Goal: Go to known website: Go to known website

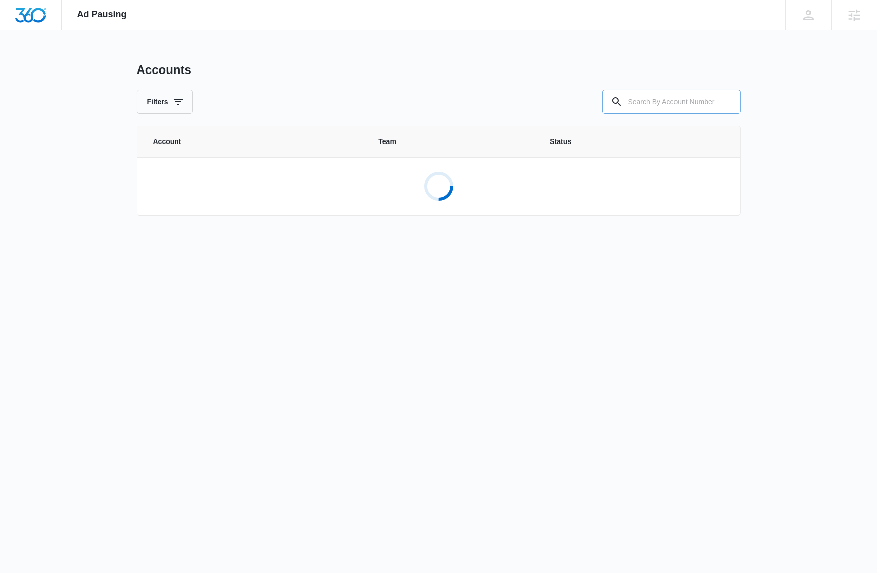
click at [668, 105] on input "text" at bounding box center [672, 102] width 139 height 24
click at [668, 104] on input "text" at bounding box center [672, 102] width 139 height 24
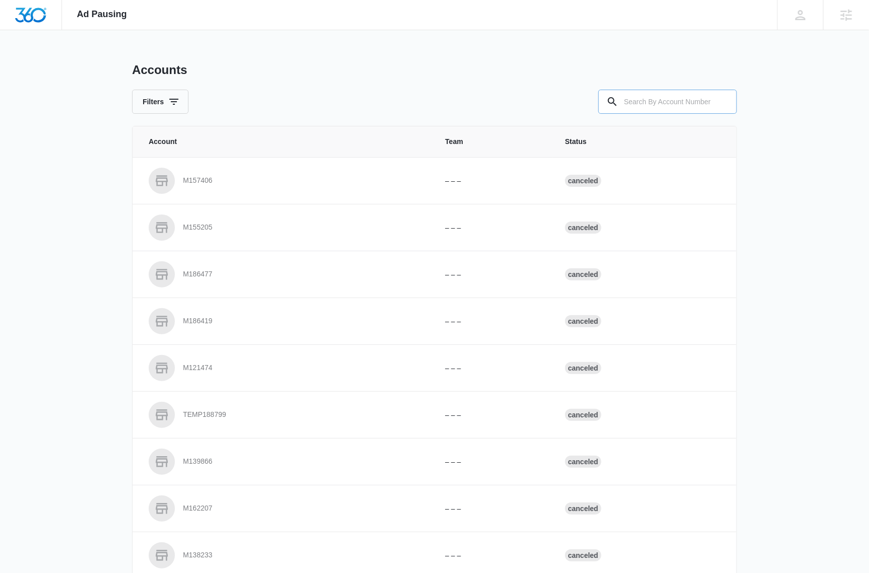
paste input "Enix Mechanical"
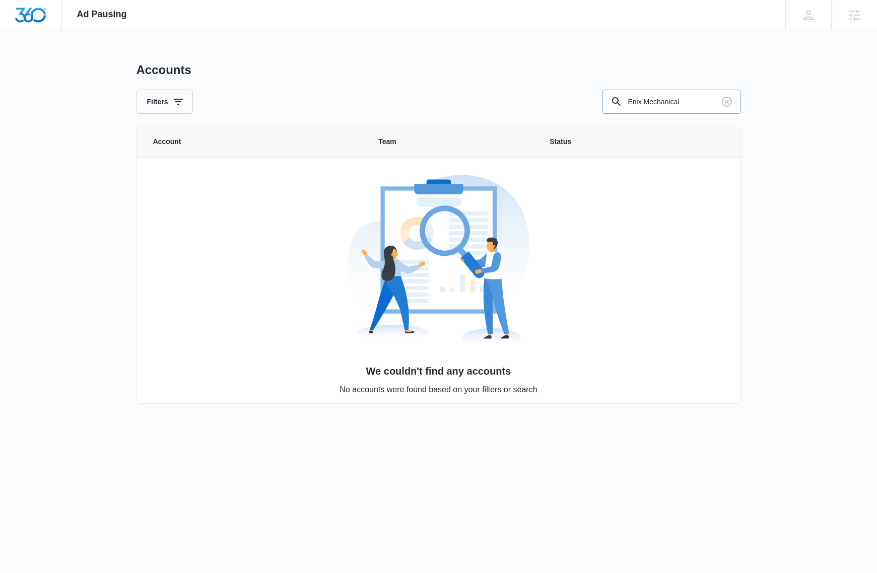
click at [692, 103] on input "Enix Mechanical" at bounding box center [672, 102] width 139 height 24
type input "m8681"
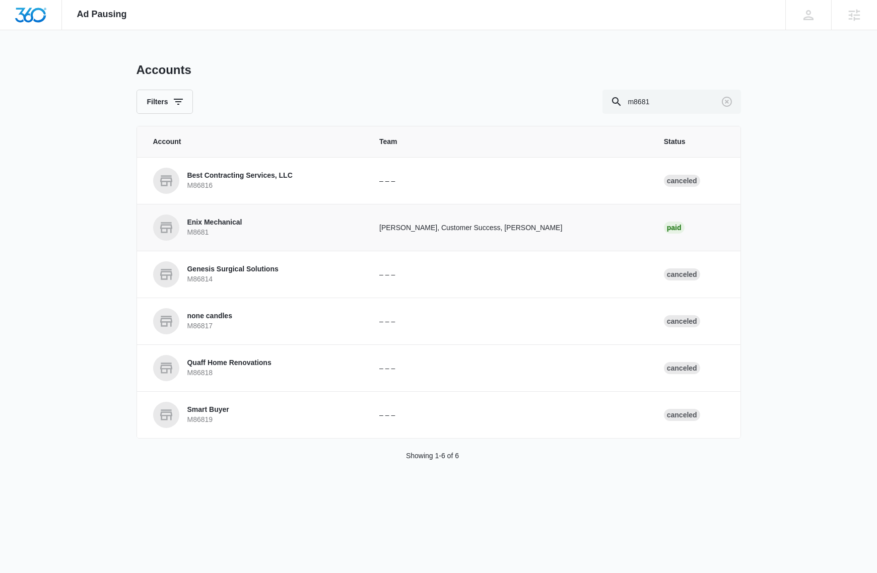
click at [232, 223] on p "Enix Mechanical" at bounding box center [214, 223] width 55 height 10
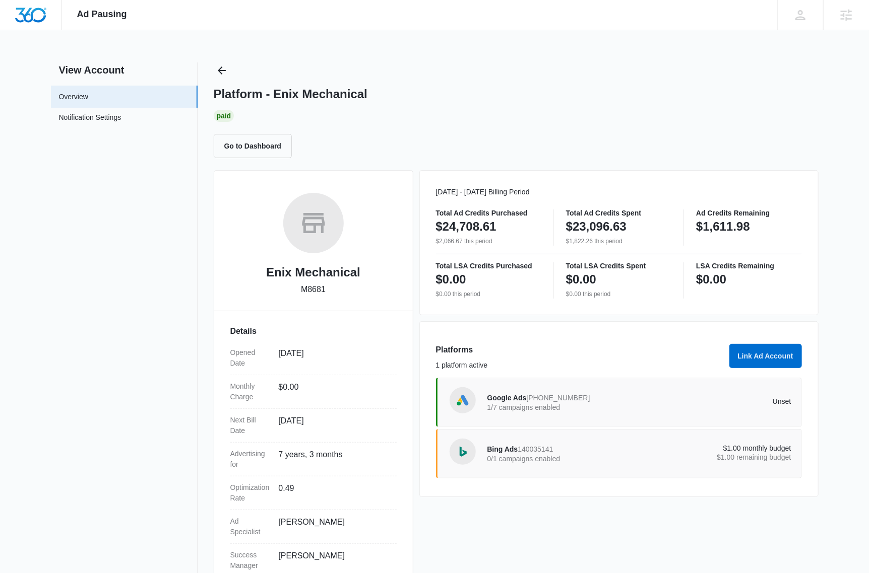
click at [596, 525] on div "Jul 18 - Aug 17 Billing Period Total Ad Credits Purchased $24,708.61 $2,066.67 …" at bounding box center [618, 382] width 399 height 424
click at [718, 410] on div "Google Ads 491-591-7342 1/7 campaigns enabled Unset" at bounding box center [639, 402] width 304 height 28
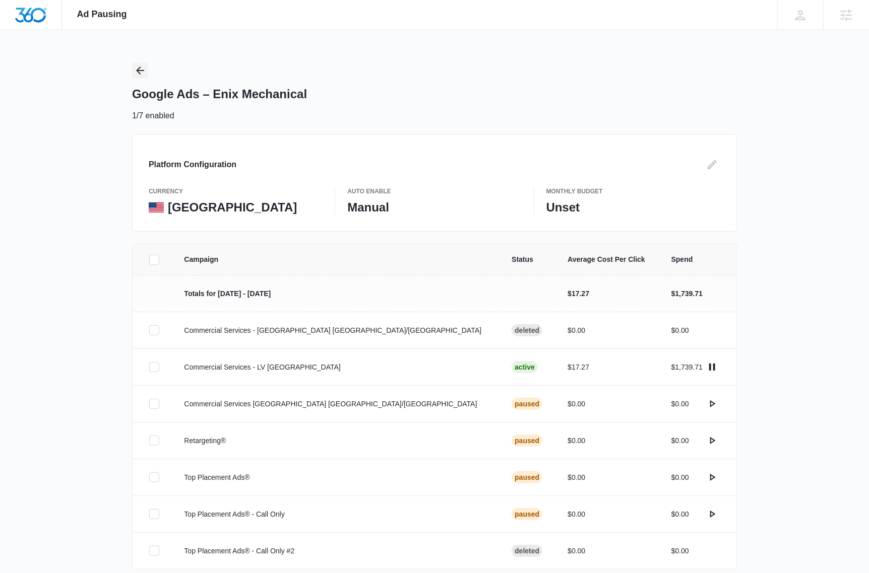
click at [139, 74] on icon "Back" at bounding box center [140, 70] width 12 height 12
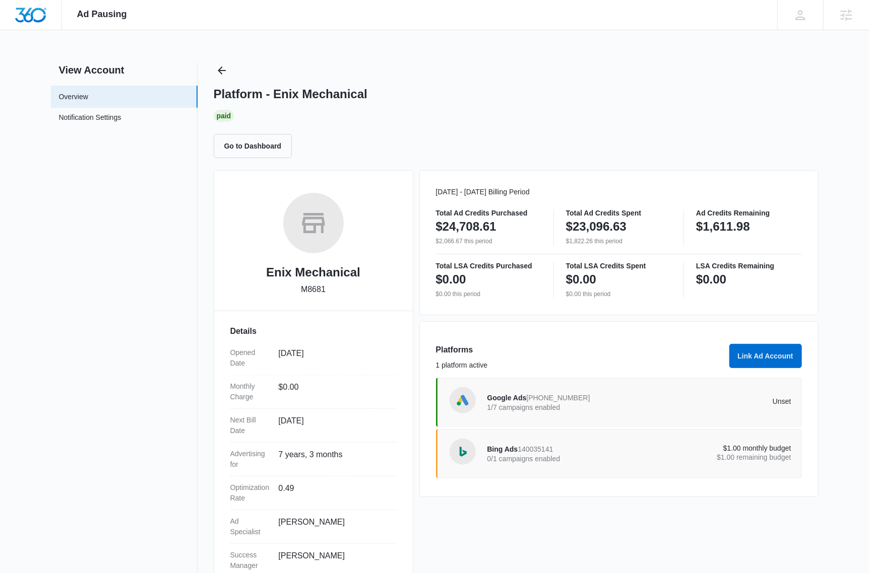
click at [112, 408] on nav "View Account Overview Notification Settings 0" at bounding box center [124, 328] width 147 height 532
click at [631, 401] on div "Google Ads 491-591-7342 1/7 campaigns enabled" at bounding box center [563, 402] width 152 height 21
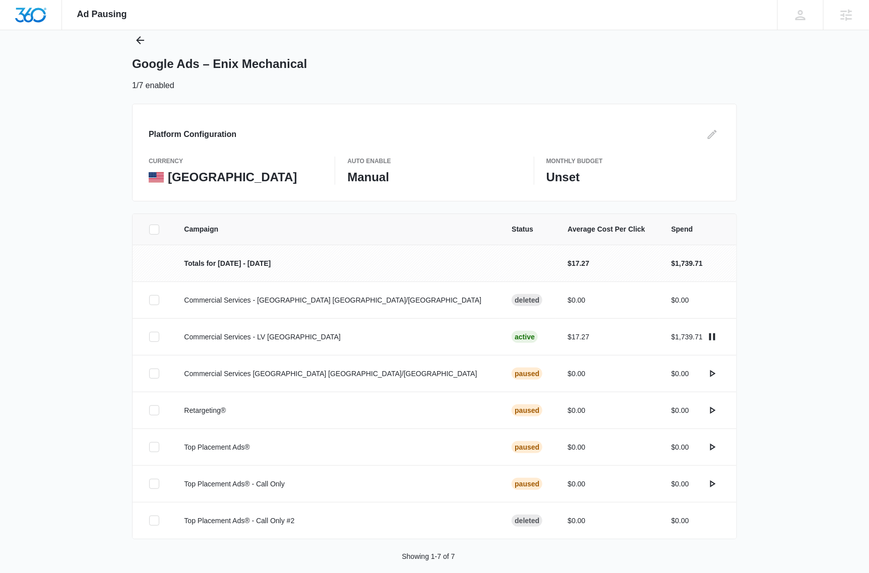
scroll to position [43, 0]
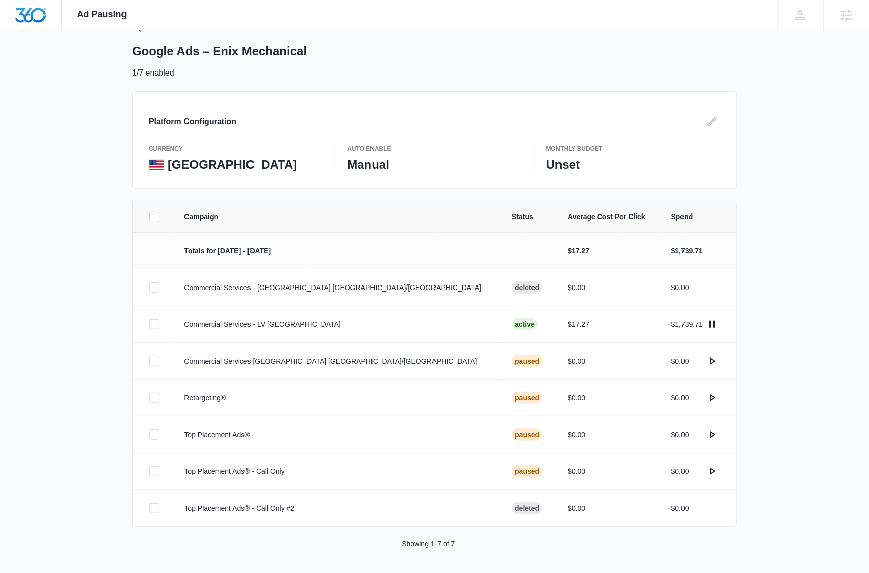
click at [816, 235] on div "Campaign Status Average Cost Per Click Spend Totals for Jul 18 - Aug 17 $17.27 …" at bounding box center [434, 387] width 869 height 373
click at [37, 19] on img "Dashboard" at bounding box center [31, 15] width 32 height 15
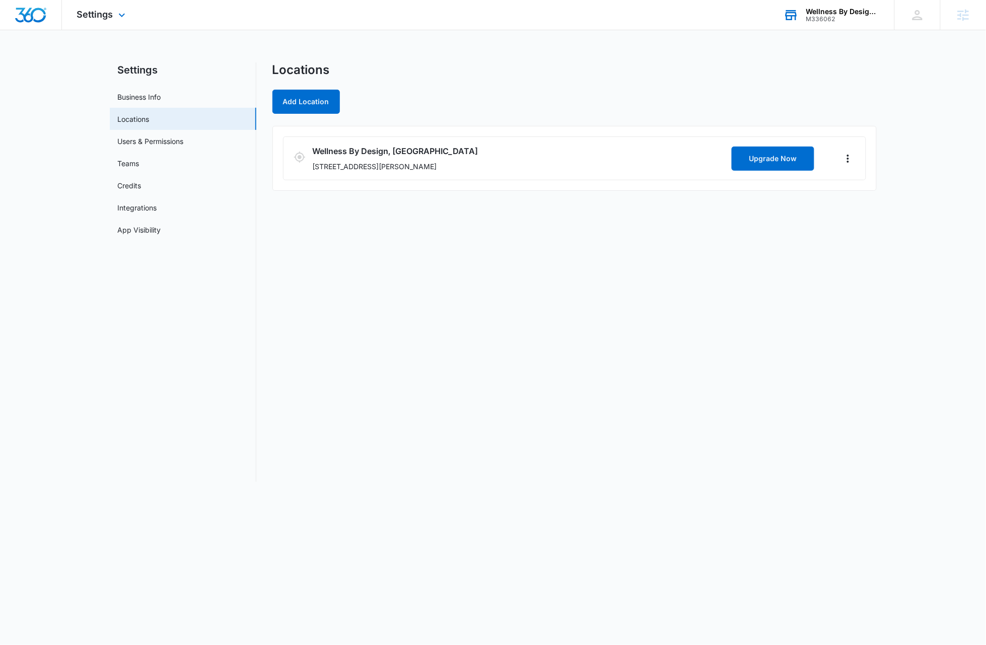
click at [839, 10] on div "Wellness By Design, [GEOGRAPHIC_DATA]" at bounding box center [844, 12] width 74 height 8
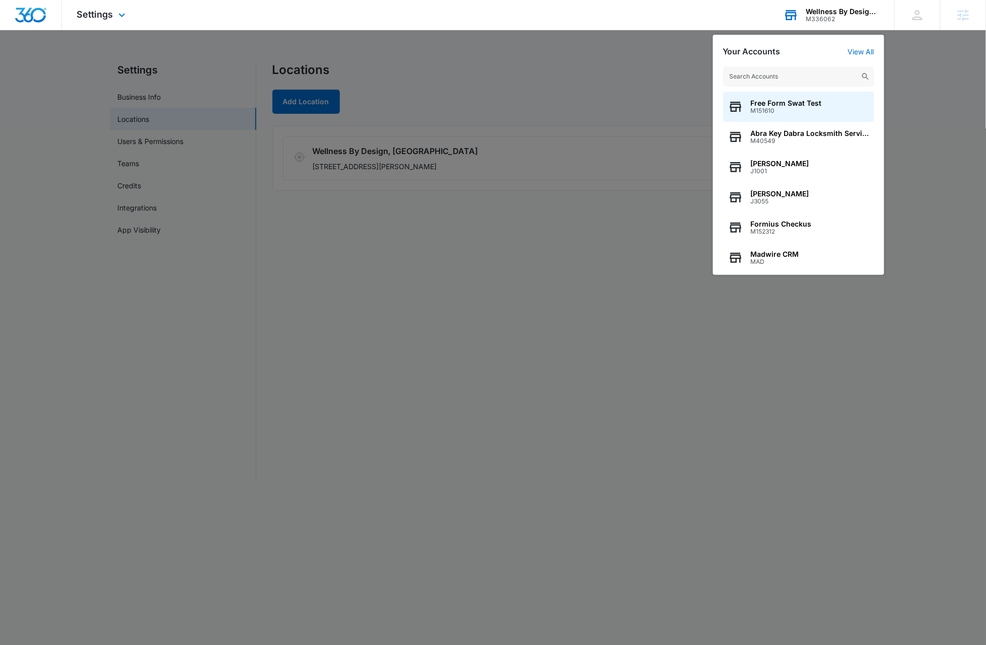
click at [800, 76] on input "text" at bounding box center [798, 77] width 151 height 20
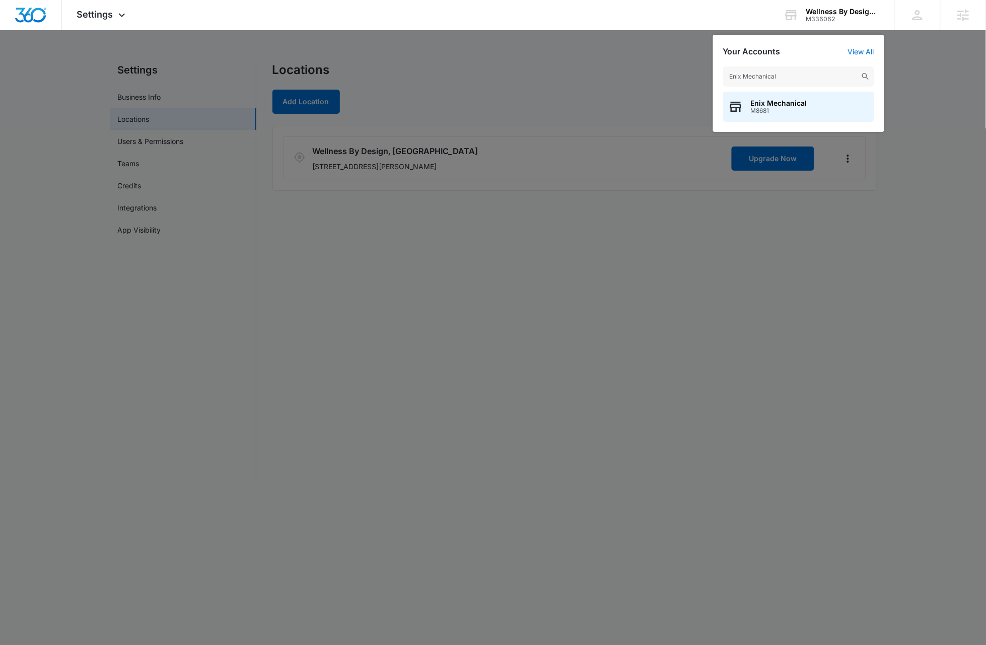
type input "Enix Mechanical"
click at [933, 142] on div at bounding box center [493, 322] width 986 height 645
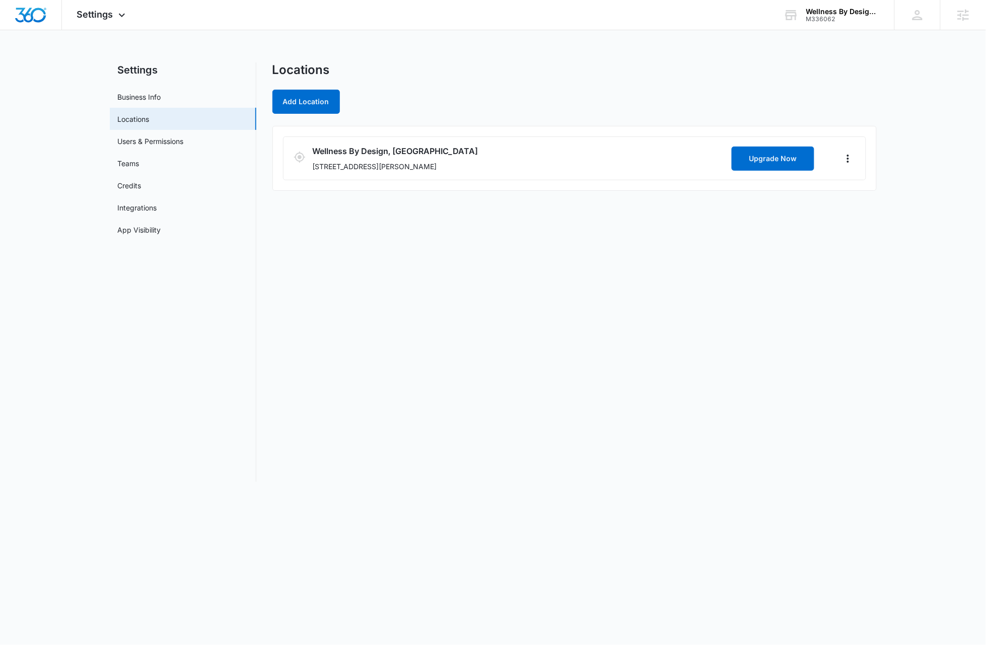
click at [398, 333] on div "Locations Add Location Wellness By Design, MD 2551 N Clark St, Chicago, IL 6061…" at bounding box center [575, 272] width 605 height 420
click at [35, 10] on img "Dashboard" at bounding box center [31, 15] width 32 height 15
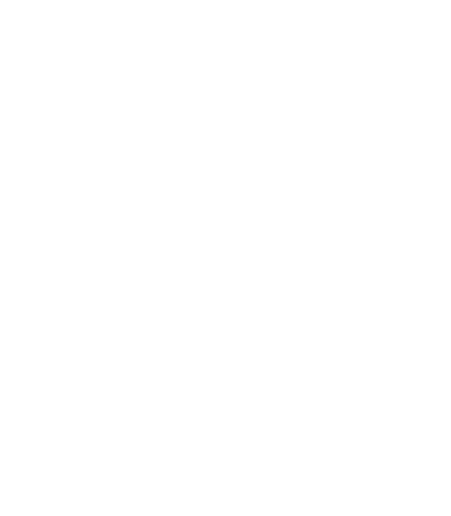
type input "[PERSON_NAME][EMAIL_ADDRESS][DOMAIN_NAME]"
click at [0, 0] on input "Sign In" at bounding box center [0, 0] width 0 height 0
